Goal: Information Seeking & Learning: Learn about a topic

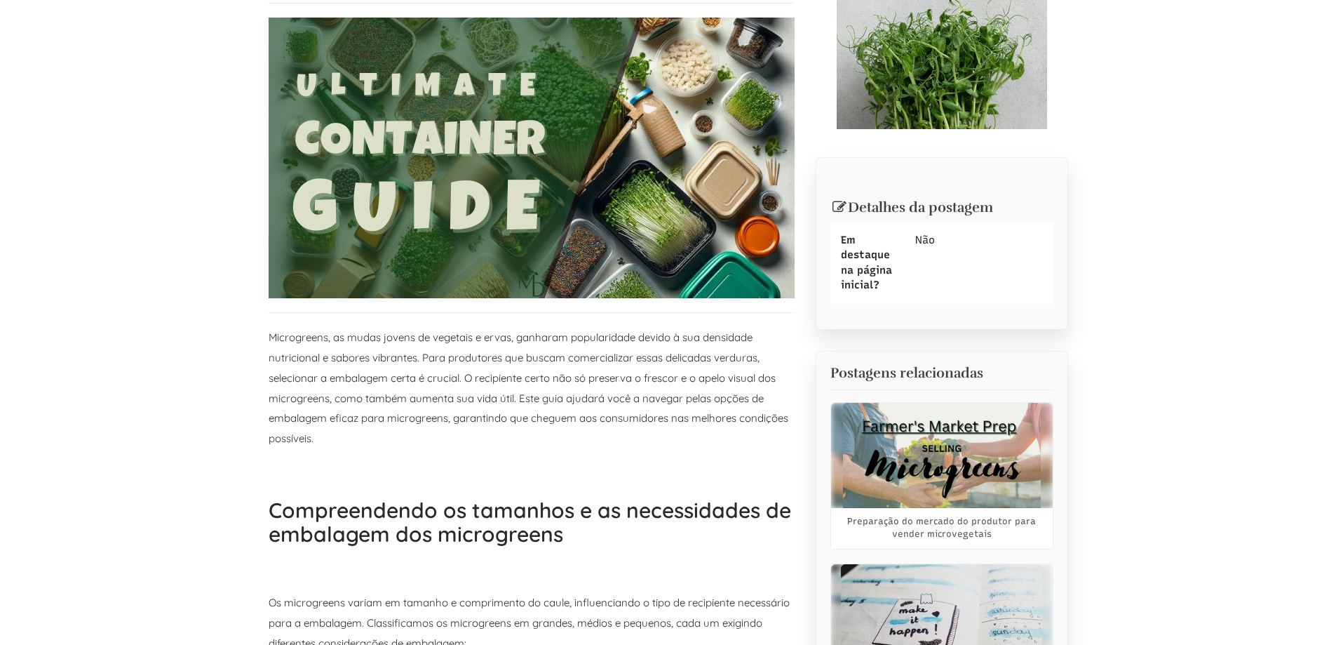
scroll to position [421, 0]
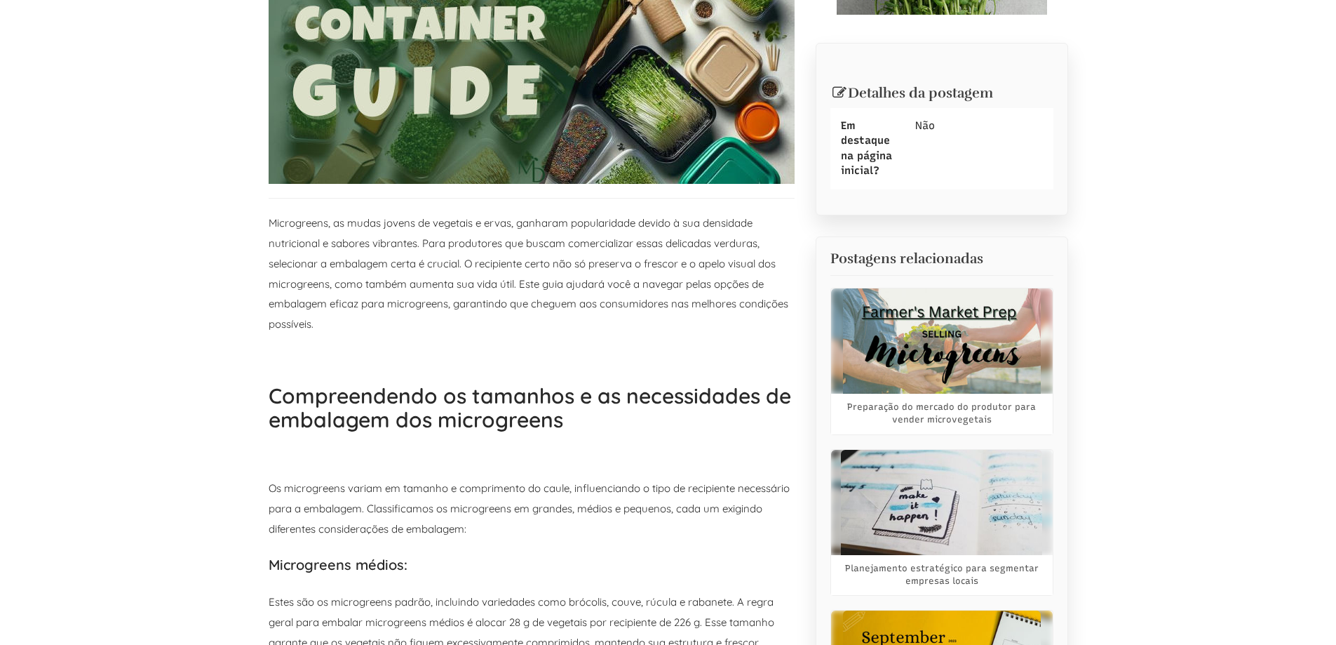
select select "Widget do Tradutor do idioma"
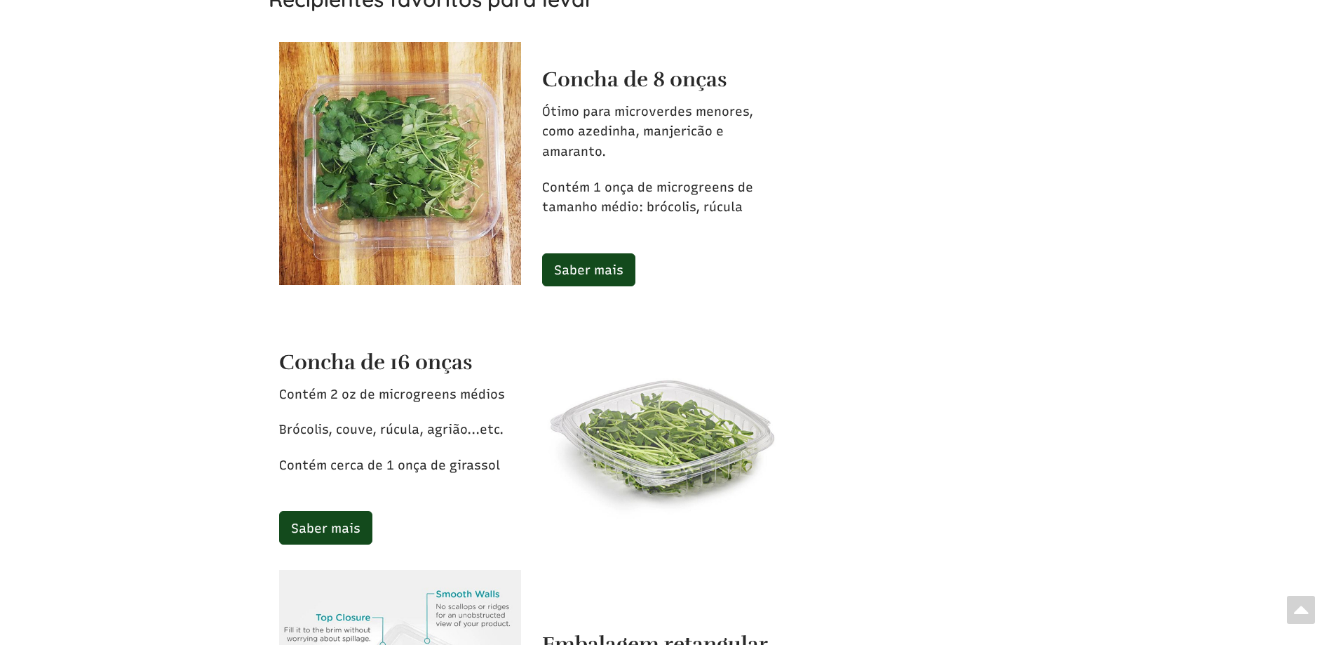
scroll to position [2876, 0]
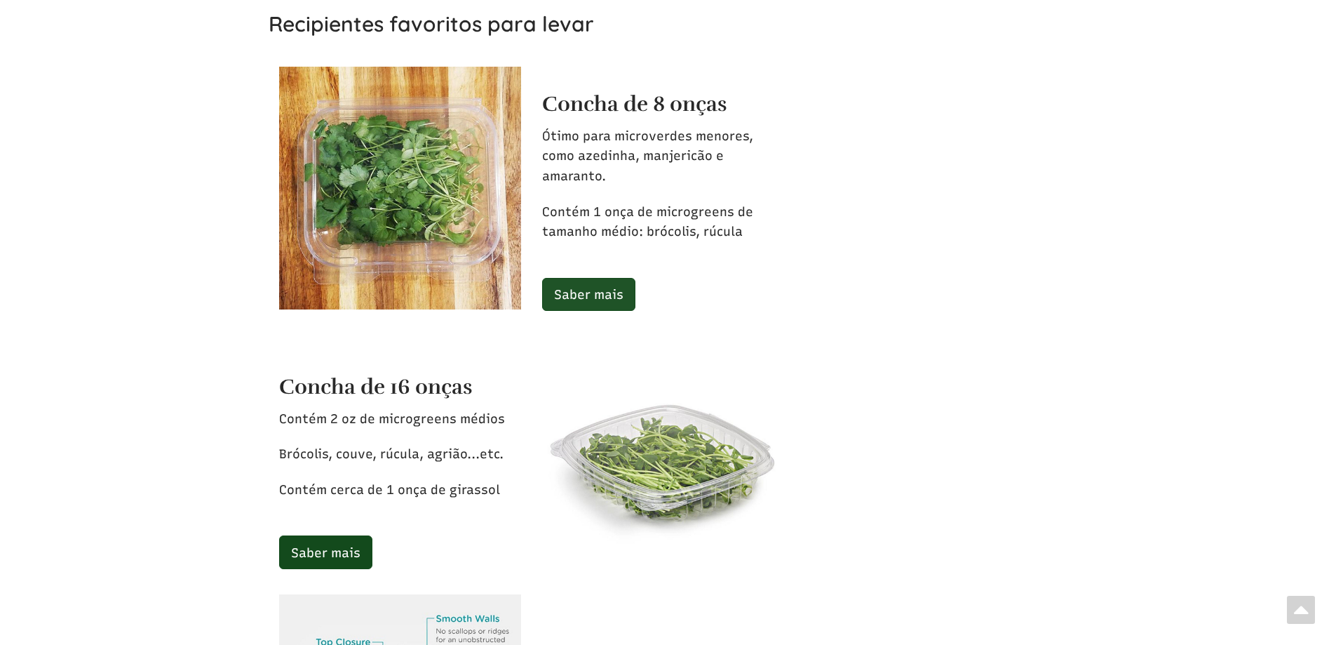
click at [615, 302] on font "Saber mais" at bounding box center [588, 294] width 69 height 15
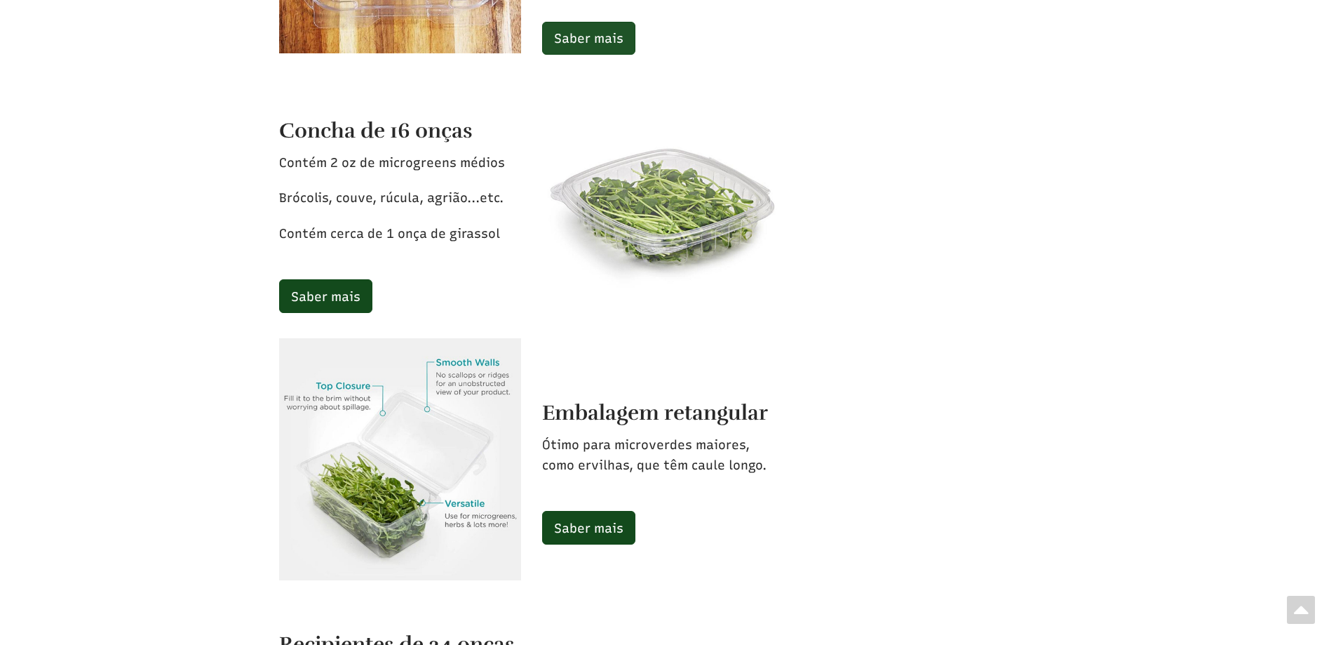
scroll to position [3157, 0]
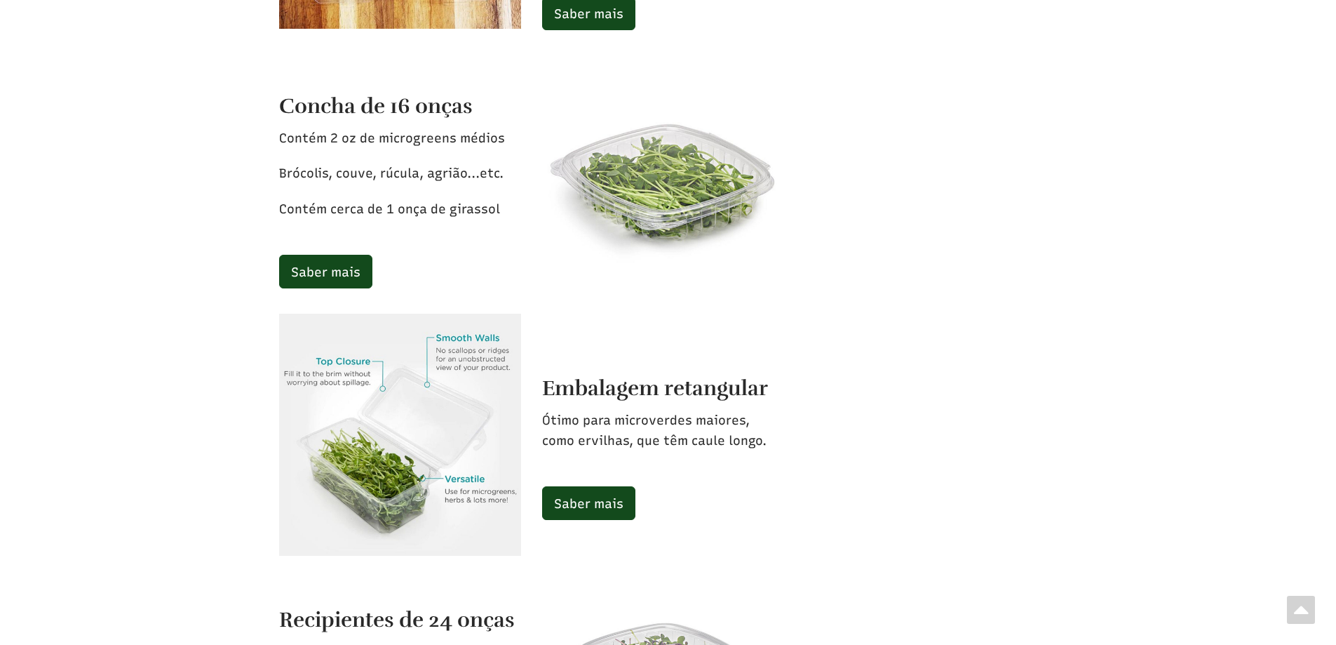
drag, startPoint x: 172, startPoint y: 81, endPoint x: 179, endPoint y: 78, distance: 7.6
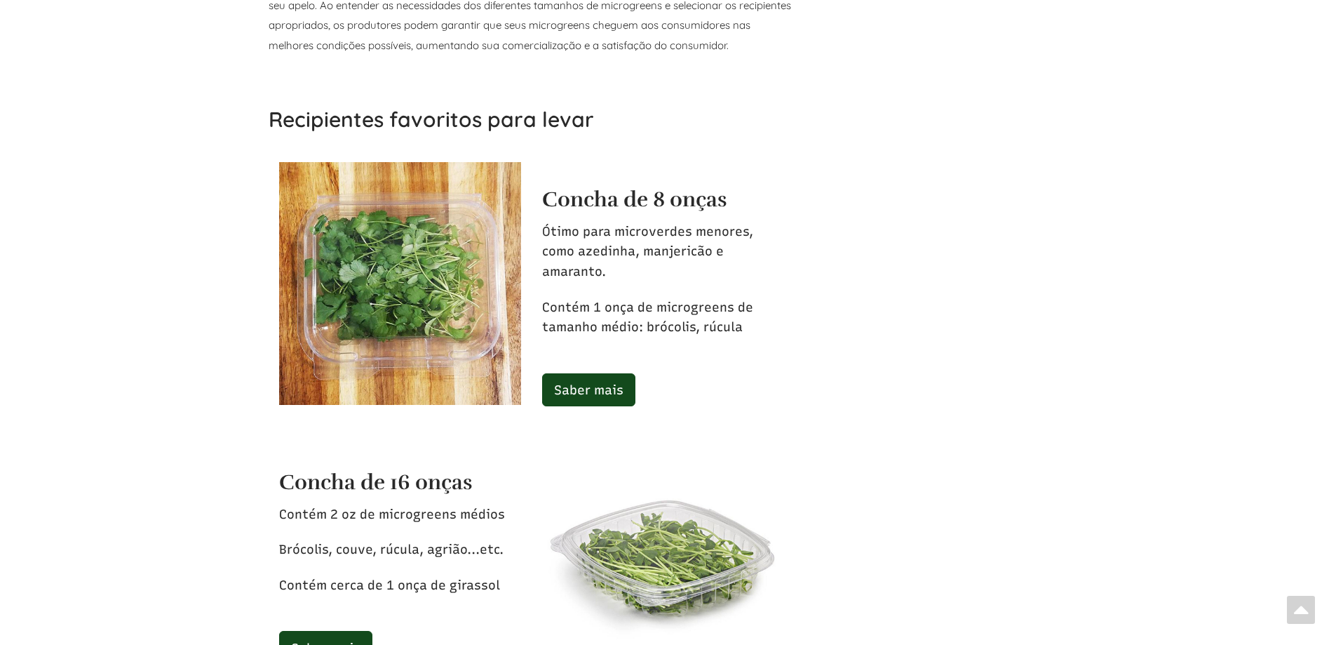
scroll to position [2806, 0]
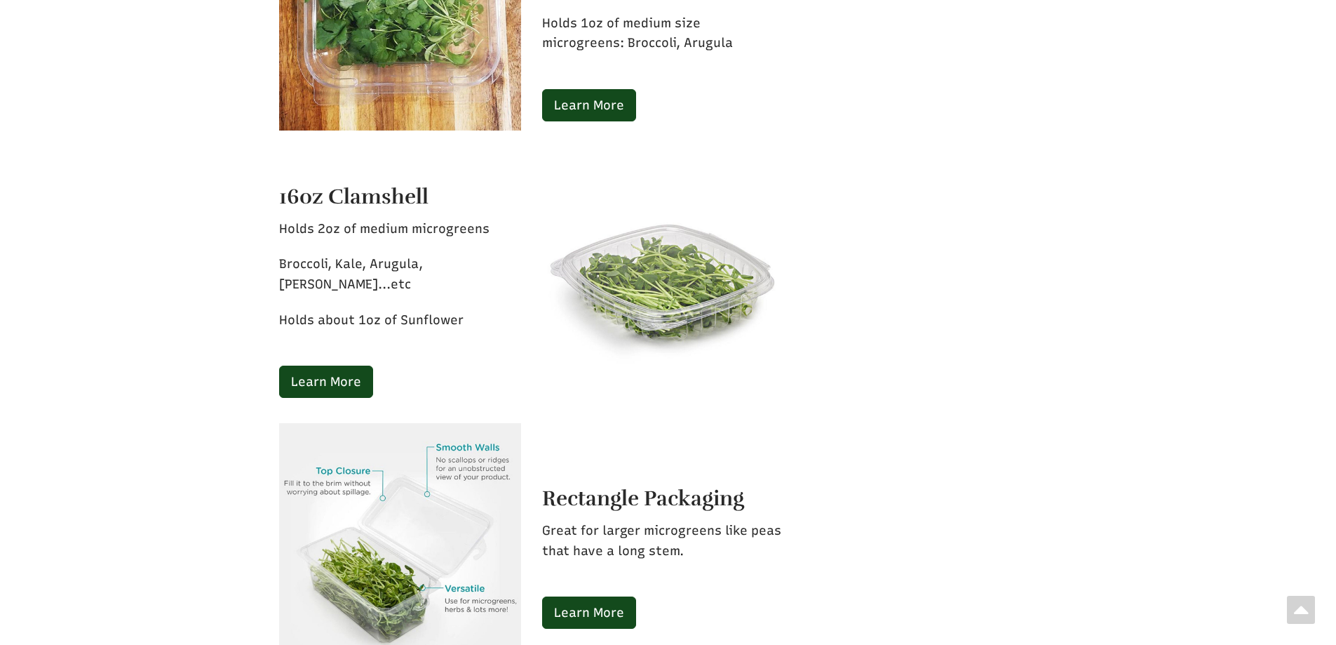
scroll to position [2927, 0]
select select "Widget do Tradutor do idioma"
